Goal: Task Accomplishment & Management: Manage account settings

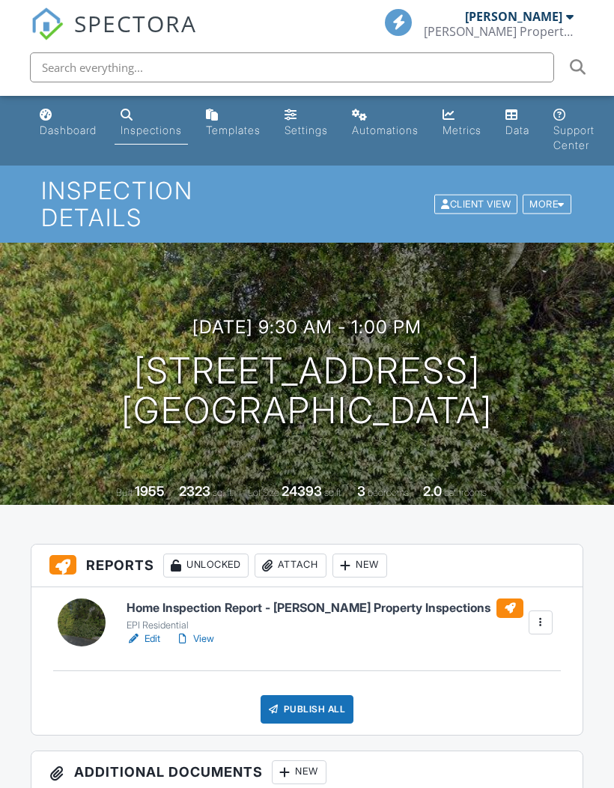
click at [91, 22] on span "SPECTORA" at bounding box center [135, 22] width 123 height 31
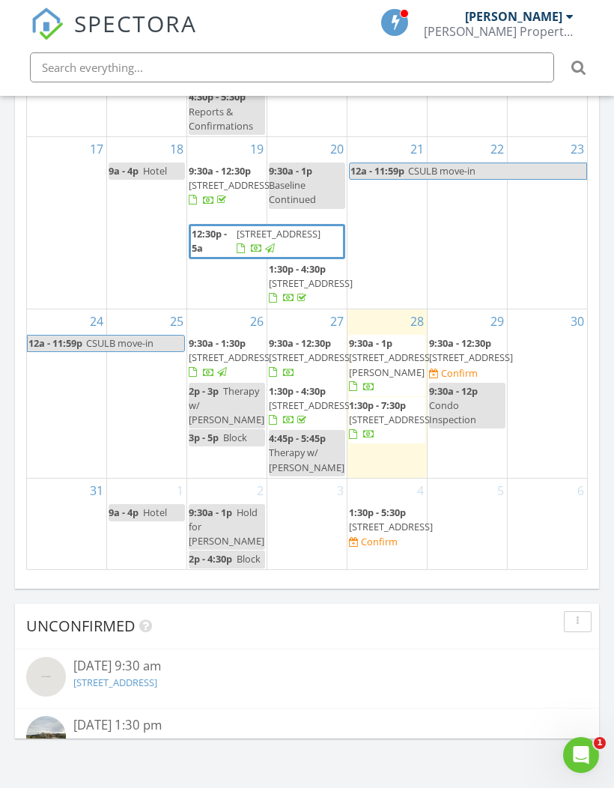
scroll to position [358, 0]
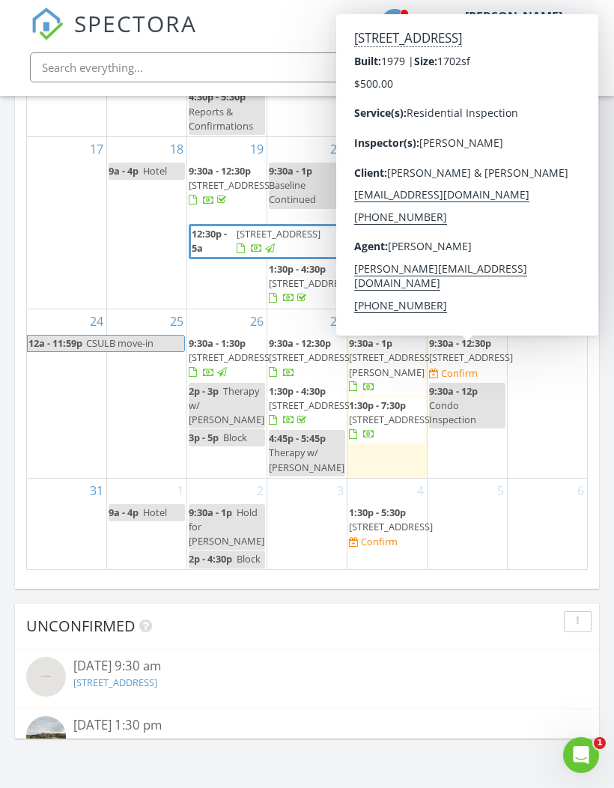
click at [471, 351] on span "2065 Village Ln, Solvang 93463" at bounding box center [471, 357] width 84 height 13
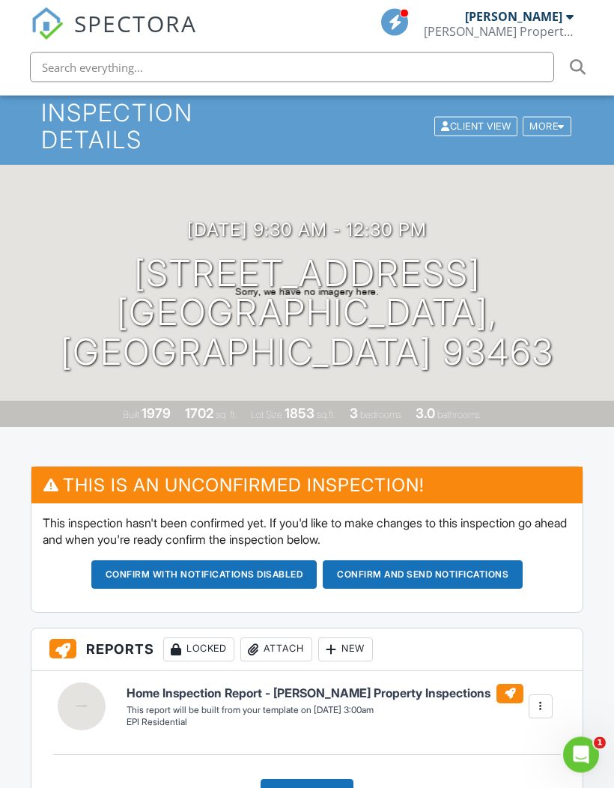
scroll to position [77, 0]
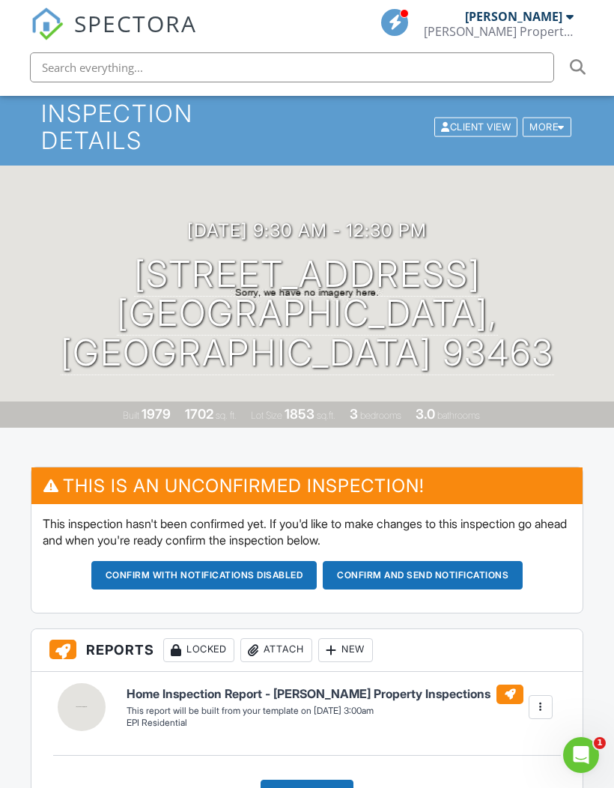
click at [318, 577] on button "Confirm and send notifications" at bounding box center [204, 575] width 226 height 28
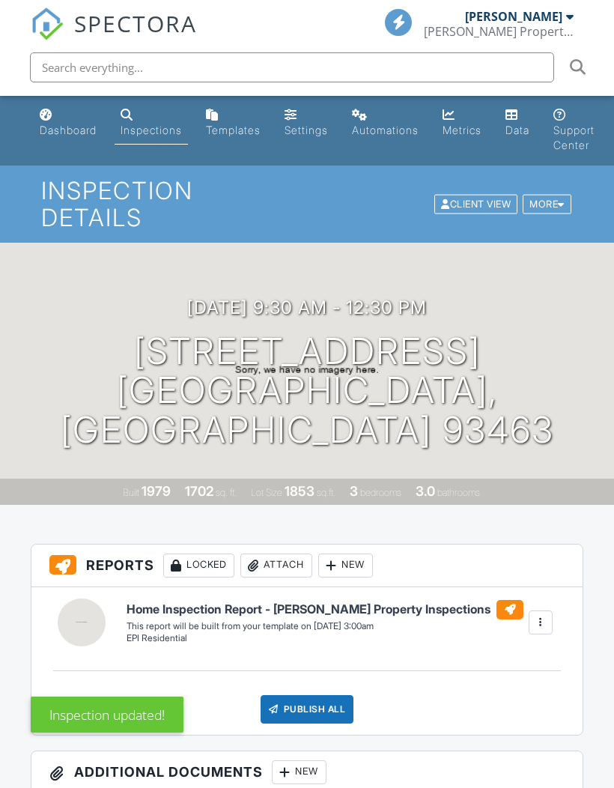
click at [52, 127] on div "Dashboard" at bounding box center [68, 130] width 57 height 13
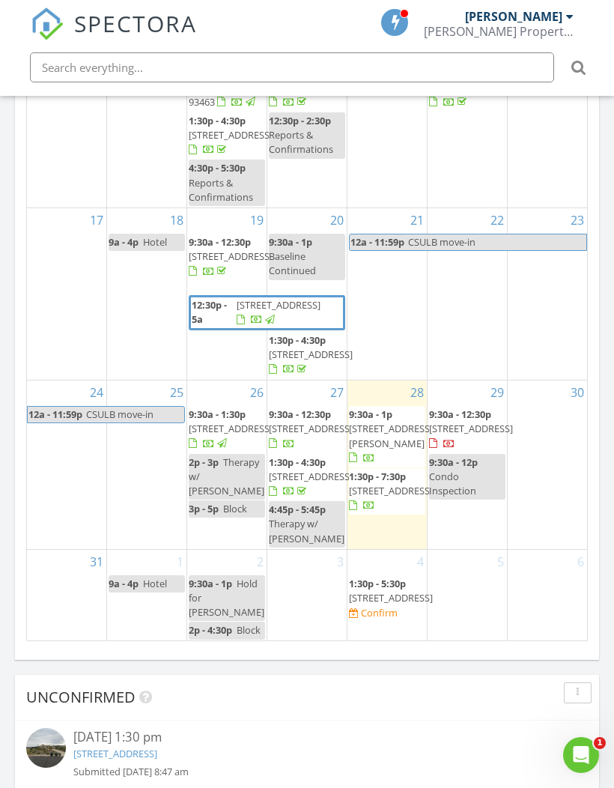
scroll to position [358, 0]
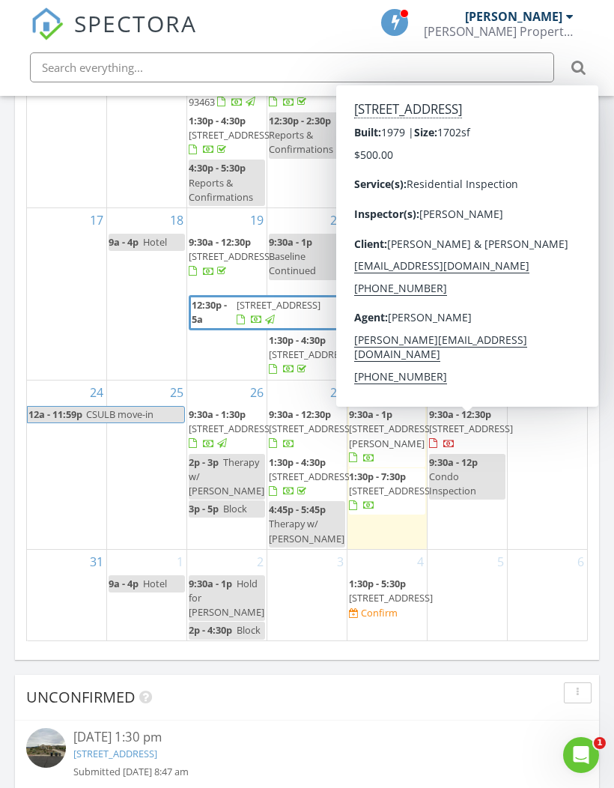
click at [467, 422] on span "2065 Village Ln, Solvang 93463" at bounding box center [471, 428] width 84 height 13
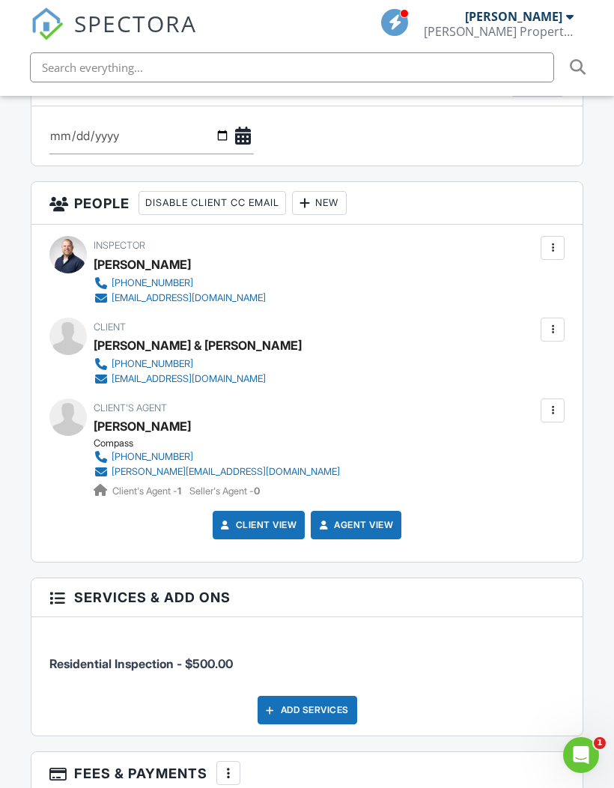
click at [551, 322] on div at bounding box center [552, 329] width 15 height 15
click at [419, 380] on li "Edit" at bounding box center [472, 375] width 167 height 37
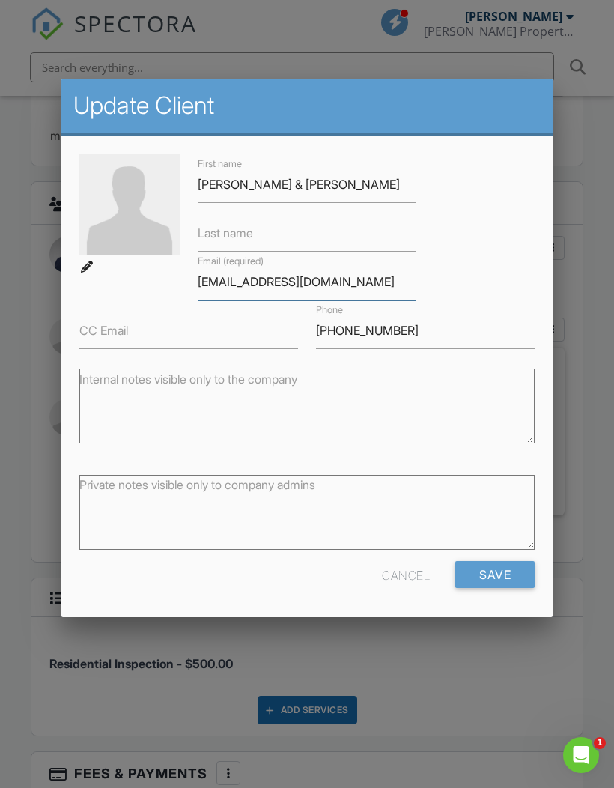
click at [380, 288] on input "[EMAIL_ADDRESS][DOMAIN_NAME]" at bounding box center [307, 282] width 219 height 37
type input "[EMAIL_ADDRESS][DOMAIN_NAME]"
click at [512, 588] on input "Save" at bounding box center [494, 574] width 79 height 27
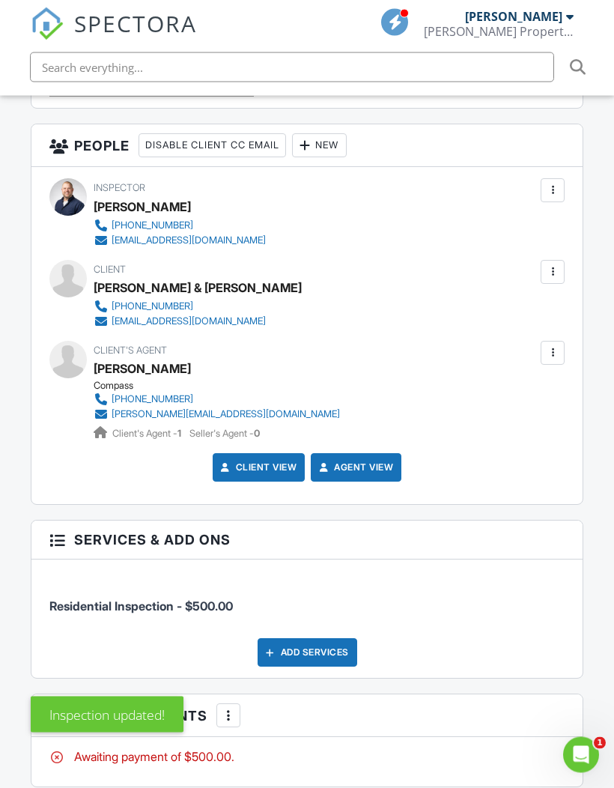
scroll to position [1855, 0]
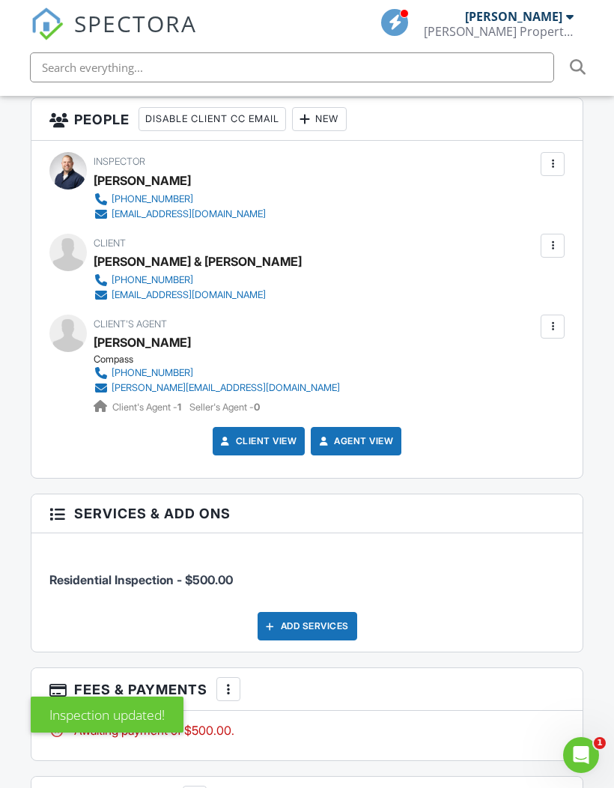
click at [554, 246] on div at bounding box center [552, 245] width 15 height 15
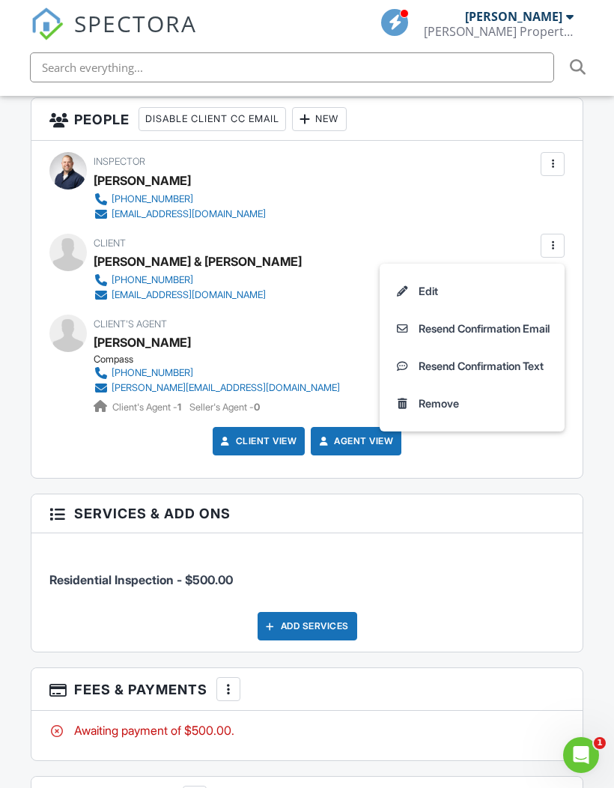
click at [449, 294] on li "Edit" at bounding box center [472, 291] width 167 height 37
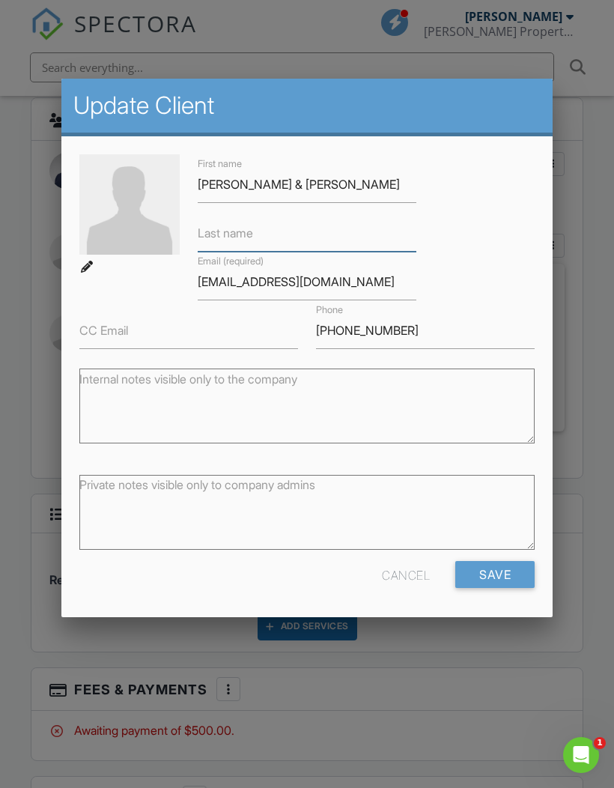
click at [321, 237] on input "Last name" at bounding box center [307, 233] width 219 height 37
type input "Petersen"
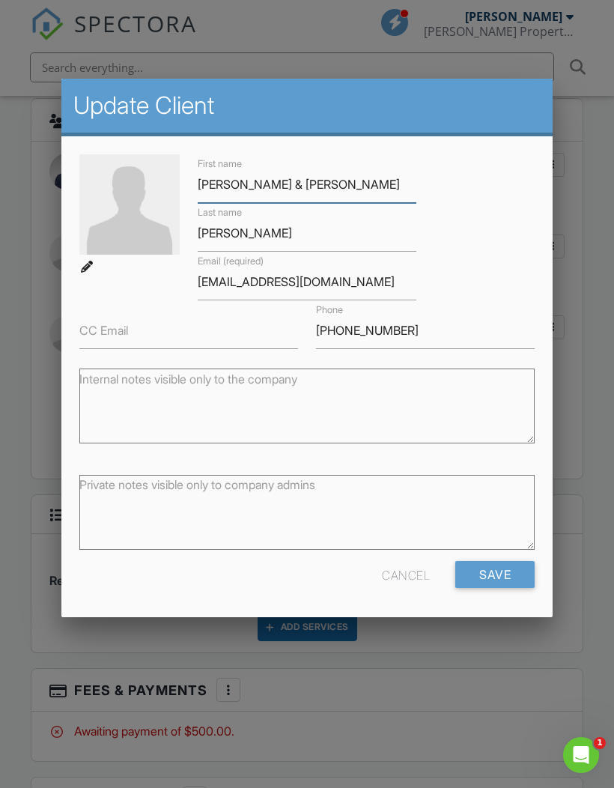
click at [309, 190] on input "Terese & Brad Petersen" at bounding box center [307, 184] width 219 height 37
type input "Terese & Brad"
click at [494, 573] on input "Save" at bounding box center [494, 574] width 79 height 27
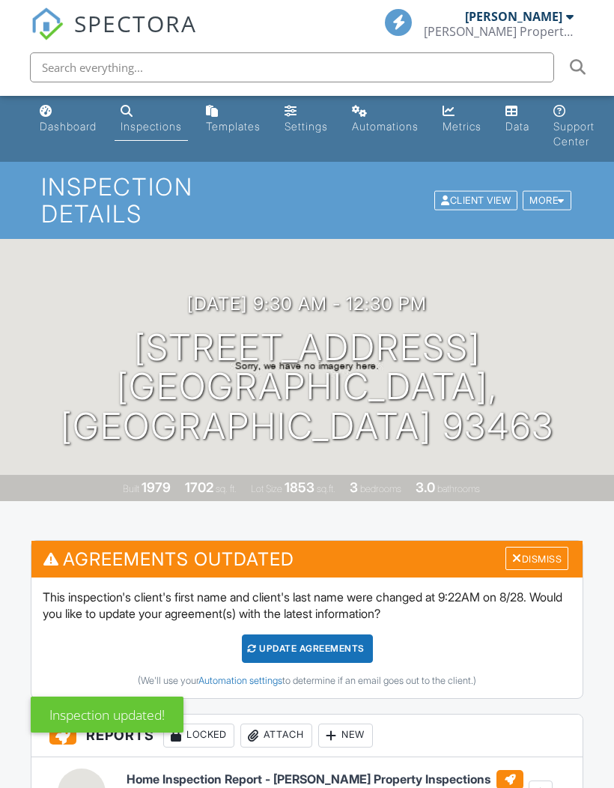
scroll to position [5, 0]
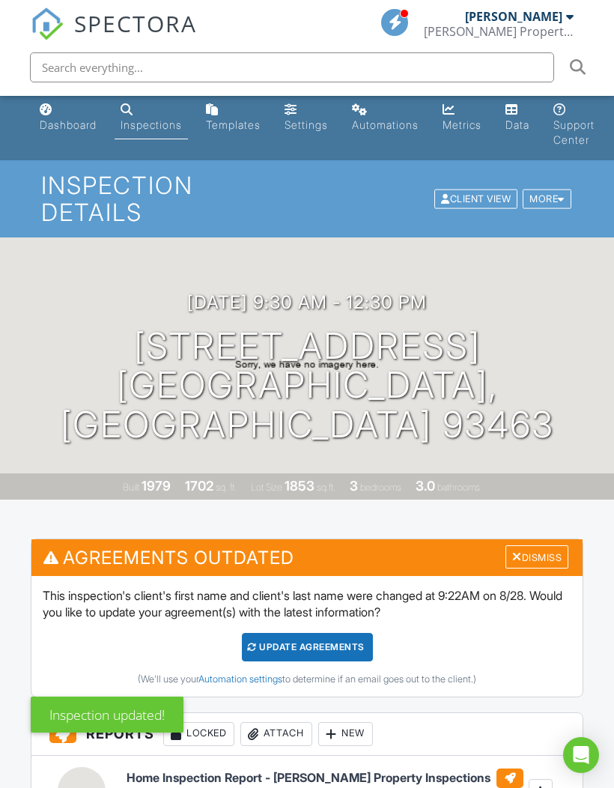
click at [316, 646] on div "Update Agreements" at bounding box center [307, 647] width 131 height 28
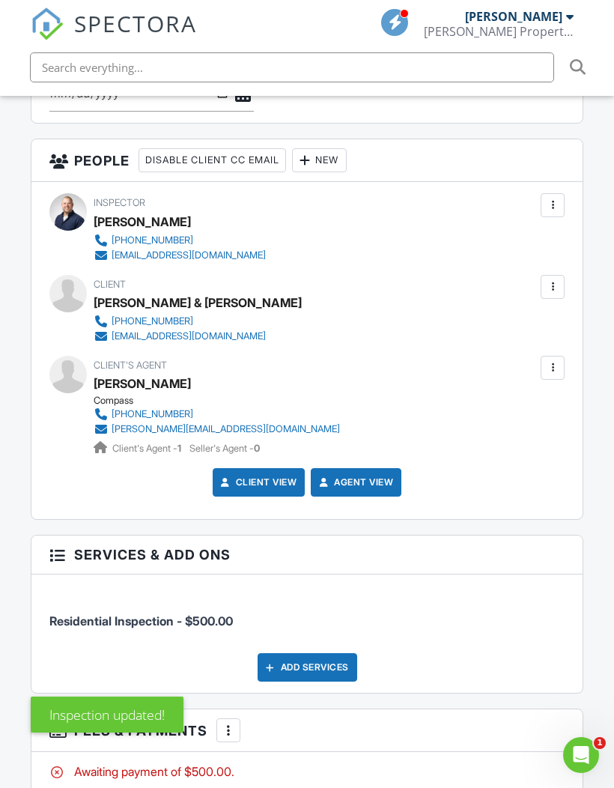
scroll to position [1628, 0]
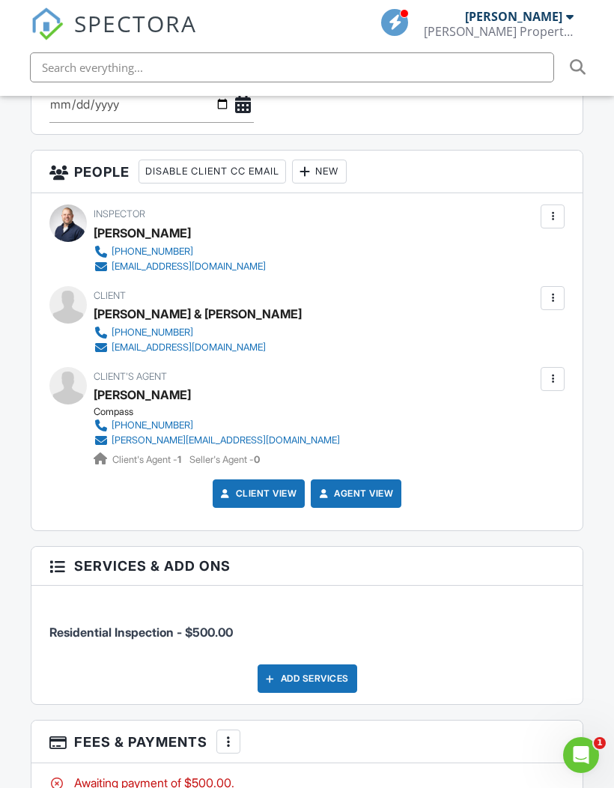
click at [554, 295] on div at bounding box center [552, 298] width 15 height 15
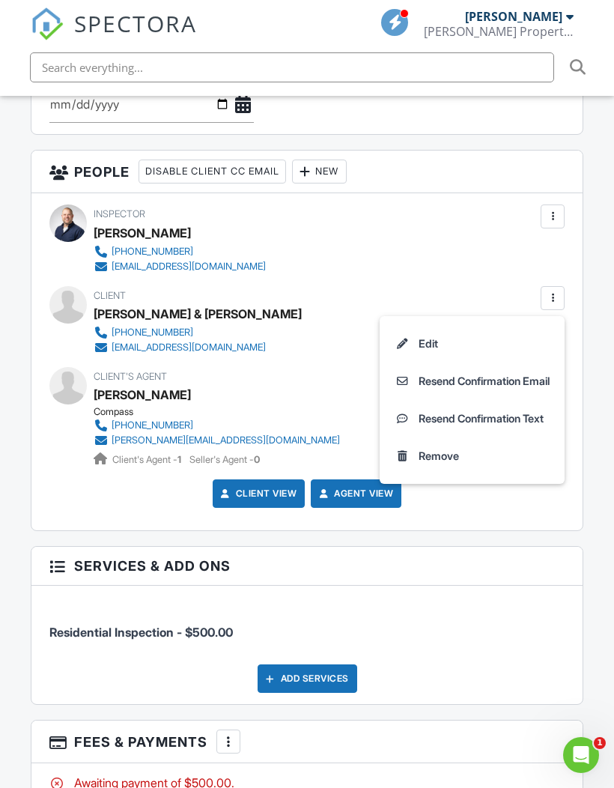
click at [497, 381] on li "Resend Confirmation Email" at bounding box center [472, 381] width 167 height 37
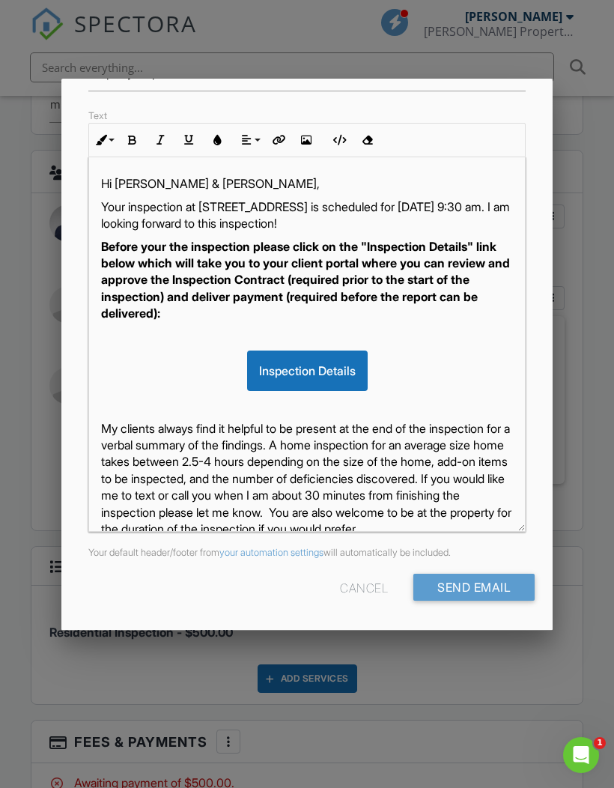
scroll to position [184, 0]
click at [470, 593] on input "Send Email" at bounding box center [473, 588] width 121 height 27
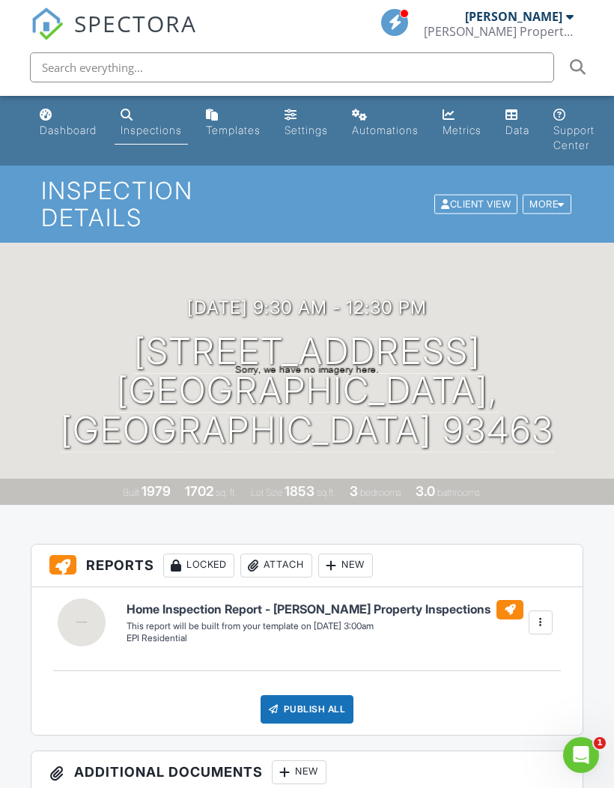
click at [54, 134] on div "Dashboard" at bounding box center [68, 130] width 57 height 13
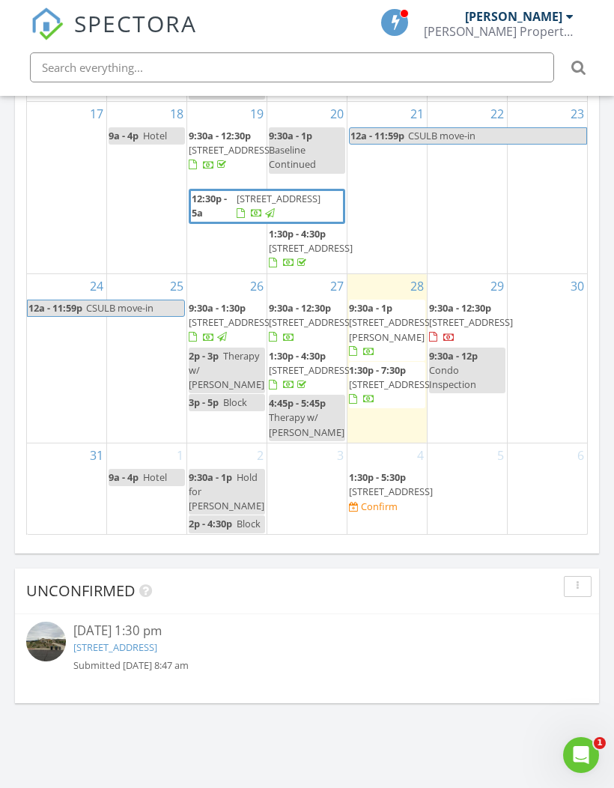
scroll to position [358, 0]
